Goal: Task Accomplishment & Management: Use online tool/utility

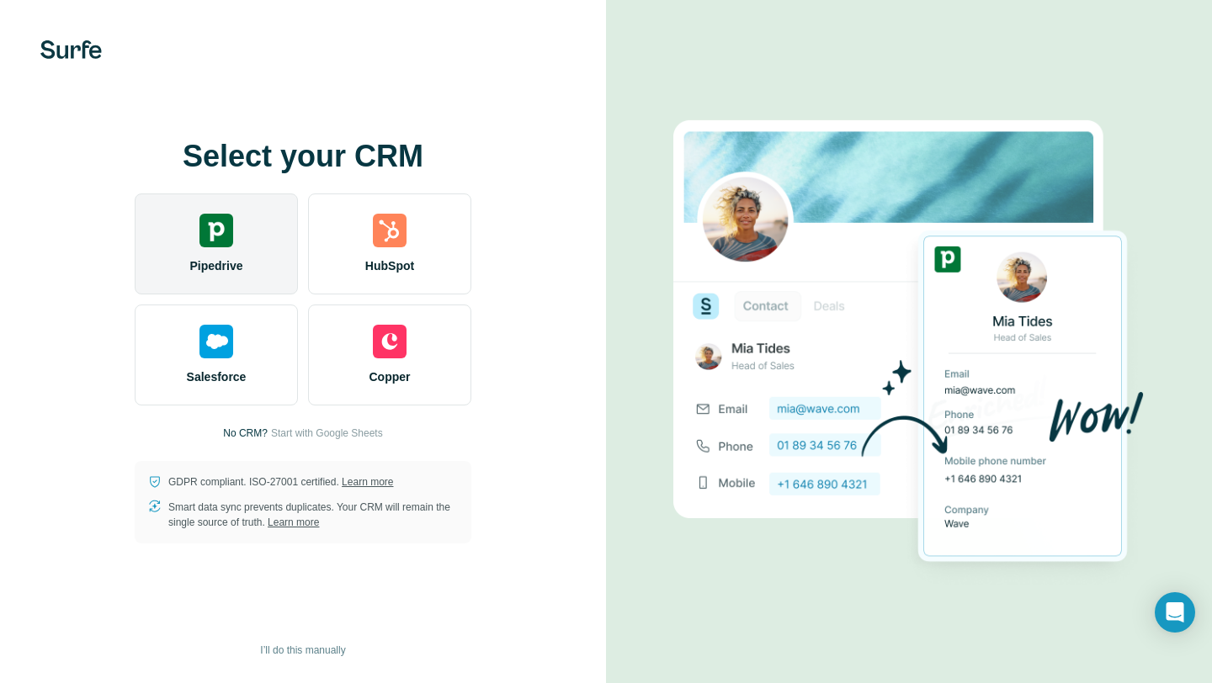
click at [234, 247] on div "Pipedrive" at bounding box center [216, 244] width 163 height 101
